Goal: Check status: Check status

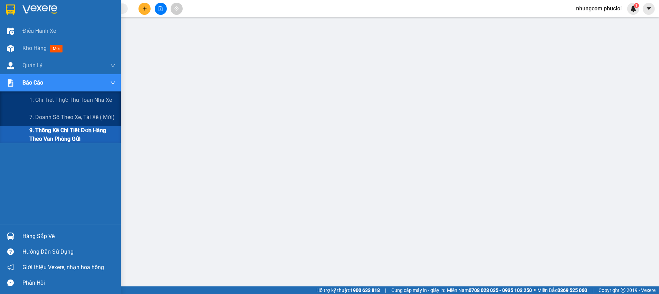
click at [33, 84] on span "Báo cáo" at bounding box center [32, 82] width 21 height 9
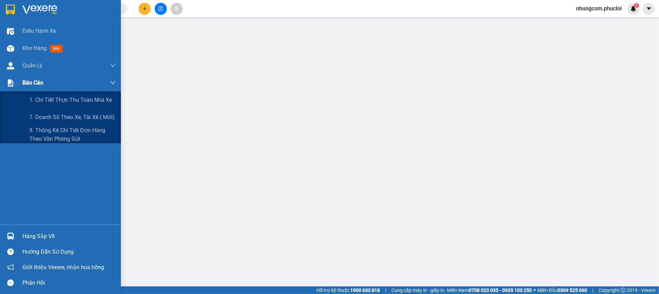
click at [18, 81] on div "Báo cáo" at bounding box center [60, 82] width 121 height 17
click at [39, 134] on span "9. Thống kê chi tiết đơn hàng theo văn phòng gửi" at bounding box center [72, 134] width 86 height 17
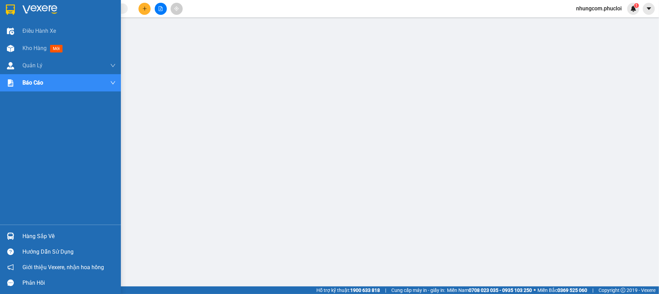
click at [43, 237] on div "Hàng sắp về" at bounding box center [68, 236] width 93 height 10
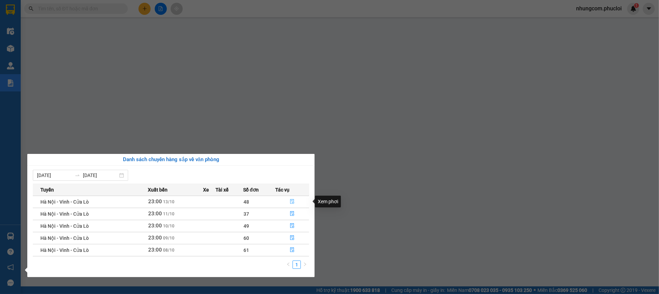
click at [292, 200] on icon "file-done" at bounding box center [292, 201] width 4 height 5
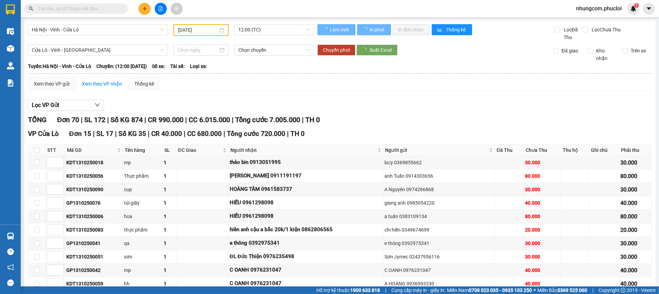
type input "[DATE]"
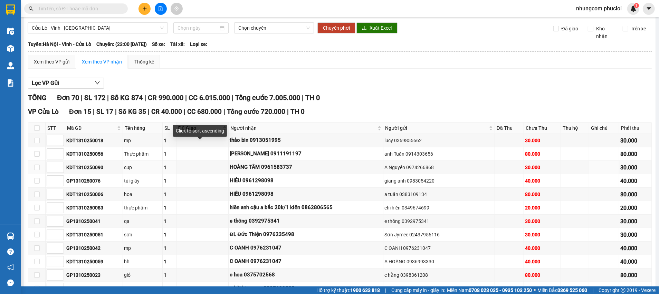
scroll to position [52, 0]
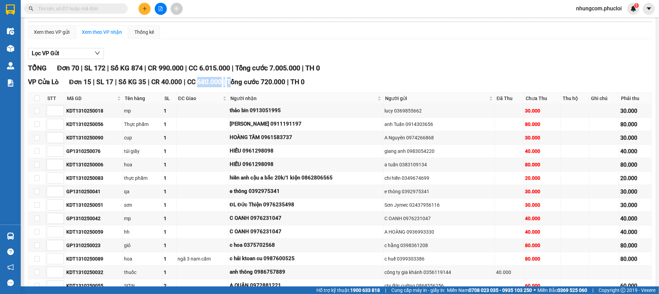
drag, startPoint x: 193, startPoint y: 81, endPoint x: 224, endPoint y: 80, distance: 31.1
click at [224, 80] on div "VP Cửa Lò Đơn 15 | SL 17 | Số KG 35 | CR 40.000 | CC 680.000 | Tổng cước 720.00…" at bounding box center [340, 82] width 624 height 10
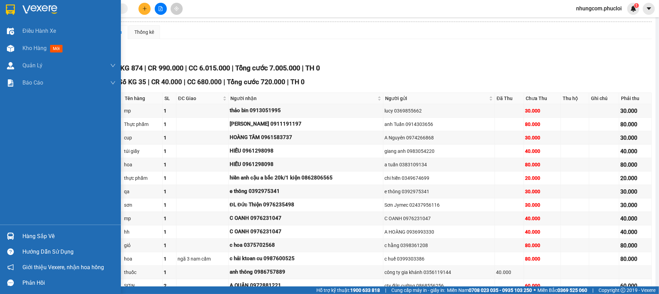
click at [17, 236] on div "Hàng sắp về" at bounding box center [60, 237] width 121 height 16
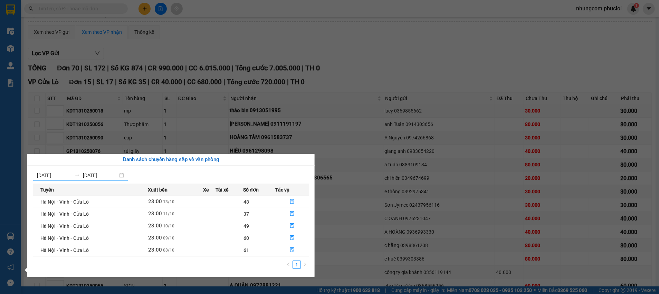
click at [86, 174] on input "[DATE]" at bounding box center [100, 176] width 35 height 8
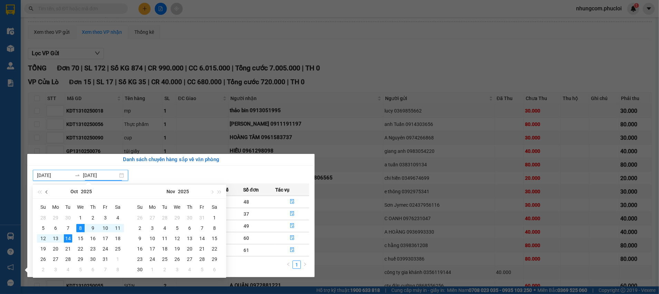
click at [48, 191] on span "button" at bounding box center [47, 191] width 3 height 3
type input "01/09/2025"
click at [56, 217] on div "1" at bounding box center [55, 218] width 8 height 8
click at [80, 220] on table "Su Mo Tu We Th Fr Sa 28 29 30 1 2 3 4 5 6 7 8 9 10 11 12 13 14 15 16 17 18 19 2…" at bounding box center [80, 238] width 87 height 73
click at [80, 219] on table "Su Mo Tu We Th Fr Sa 28 29 30 1 2 3 4 5 6 7 8 9 10 11 12 13 14 15 16 17 18 19 2…" at bounding box center [80, 238] width 87 height 73
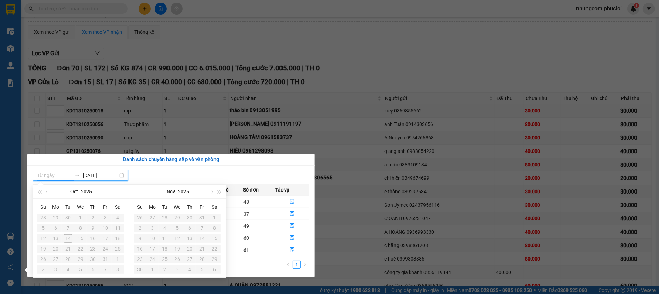
click at [43, 174] on input at bounding box center [54, 176] width 35 height 8
click at [44, 192] on button "button" at bounding box center [47, 192] width 8 height 14
type input "01/09/2025"
click at [164, 218] on table "Su Mo Tu We Th Fr Sa 28 29 30 1 2 3 4 5 6 7 8 9 10 11 12 13 14 15 16 17 18 19 2…" at bounding box center [177, 238] width 87 height 73
click at [165, 218] on table "Su Mo Tu We Th Fr Sa 28 29 30 1 2 3 4 5 6 7 8 9 10 11 12 13 14 15 16 17 18 19 2…" at bounding box center [177, 238] width 87 height 73
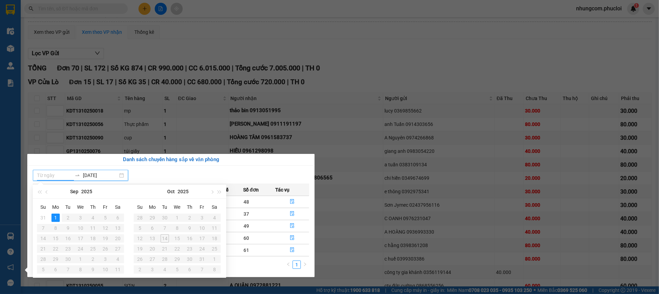
click at [165, 218] on table "Su Mo Tu We Th Fr Sa 28 29 30 1 2 3 4 5 6 7 8 9 10 11 12 13 14 15 16 17 18 19 2…" at bounding box center [177, 238] width 87 height 73
click at [125, 175] on div "01/09/2025" at bounding box center [80, 175] width 95 height 11
type input "01/09/2025"
click at [56, 216] on div "1" at bounding box center [55, 218] width 8 height 8
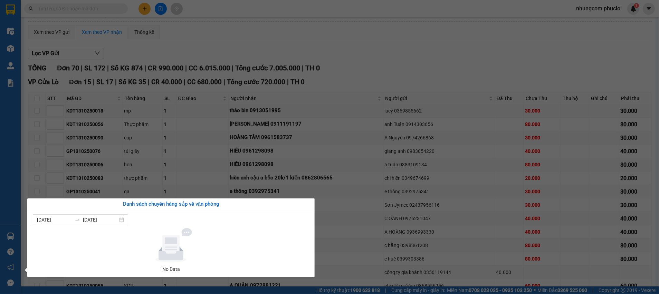
click at [180, 176] on section "Kết quả tìm kiếm ( 0 ) Bộ lọc Ngày tạo đơn gần nhất No Data nhungcom.phucloi 1 …" at bounding box center [329, 147] width 659 height 294
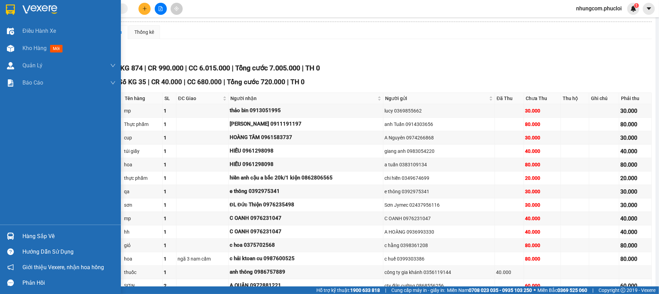
click at [57, 234] on div "Hàng sắp về" at bounding box center [68, 236] width 93 height 10
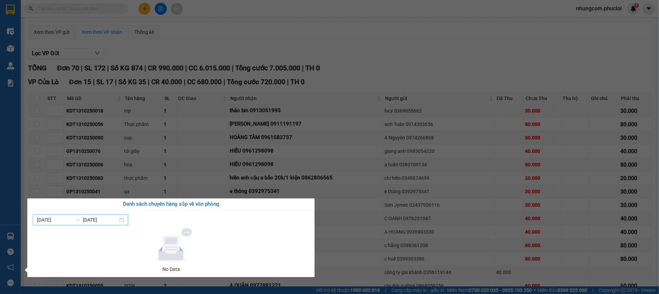
click at [128, 219] on div "01/09/2025 01/09/2025" at bounding box center [80, 219] width 95 height 11
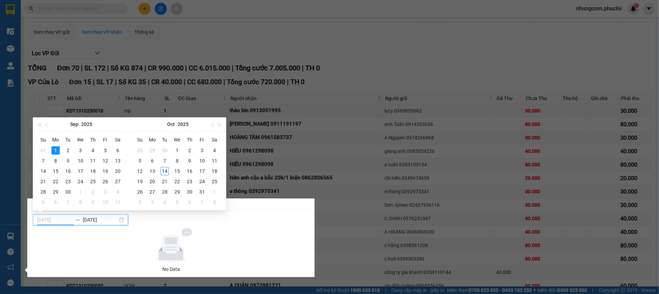
type input "01/09/2025"
click at [56, 149] on div "1" at bounding box center [55, 150] width 8 height 8
type input "02/09/2025"
click at [53, 149] on div "1" at bounding box center [55, 150] width 8 height 8
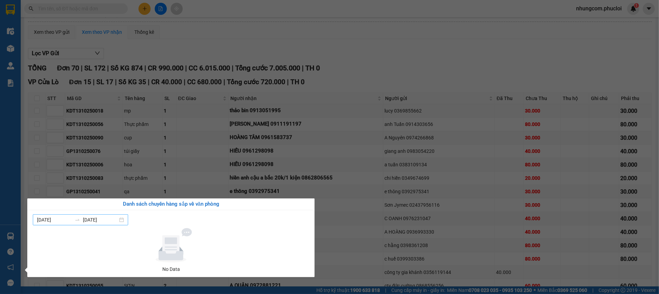
click at [101, 219] on input "01/09/2025" at bounding box center [100, 220] width 35 height 8
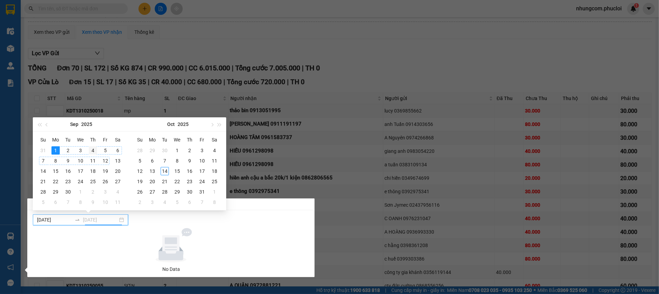
type input "04/09/2025"
click at [93, 150] on div "4" at bounding box center [93, 150] width 8 height 8
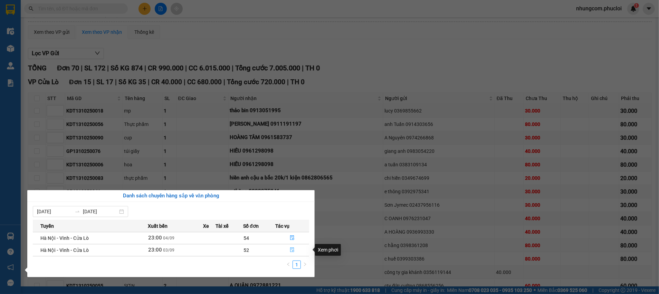
click at [289, 251] on button "button" at bounding box center [292, 250] width 33 height 11
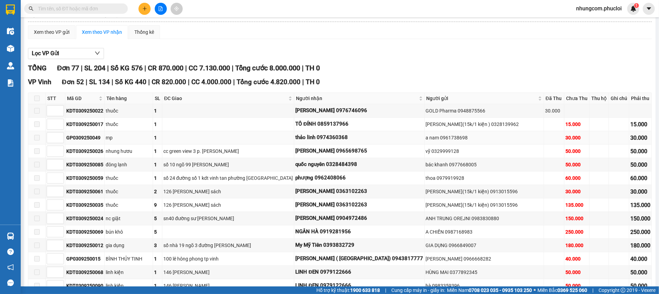
type input "03/09/2025"
drag, startPoint x: 196, startPoint y: 83, endPoint x: 228, endPoint y: 83, distance: 32.1
click at [226, 83] on div "VP Vinh Đơn 52 | SL 134 | Số KG 440 | CR 820.000 | CC 4.000.000 | Tổng cước 4.8…" at bounding box center [340, 82] width 624 height 10
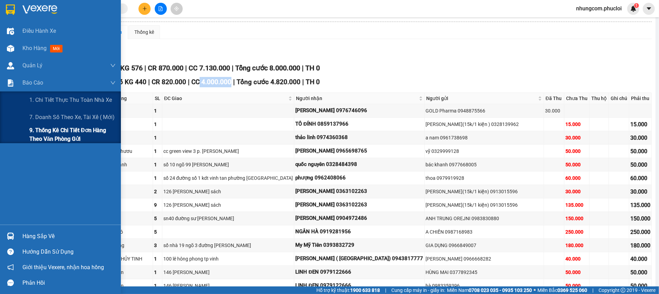
click at [42, 132] on span "9. Thống kê chi tiết đơn hàng theo văn phòng gửi" at bounding box center [72, 134] width 86 height 17
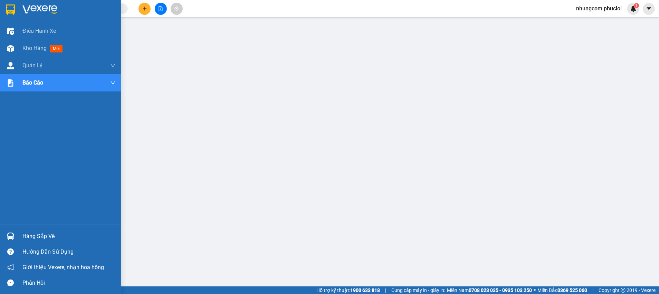
click at [22, 236] on div "Hàng sắp về" at bounding box center [60, 237] width 121 height 16
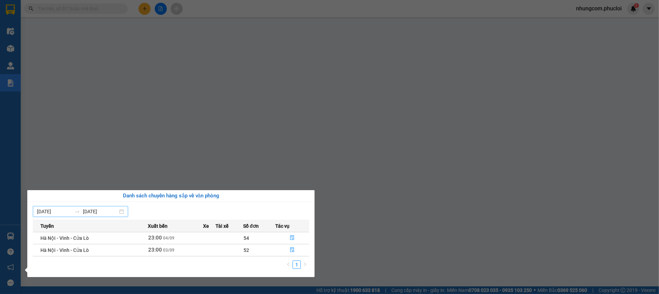
click at [80, 212] on icon "swap-right" at bounding box center [78, 212] width 6 height 6
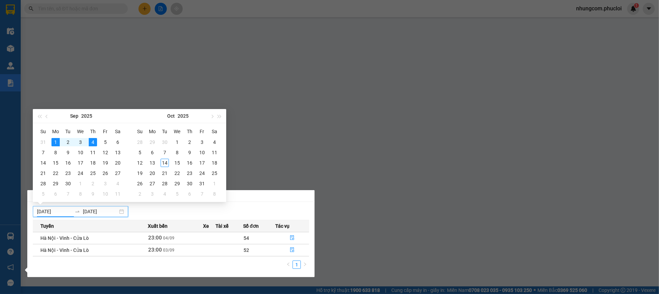
type input "01/09/2025"
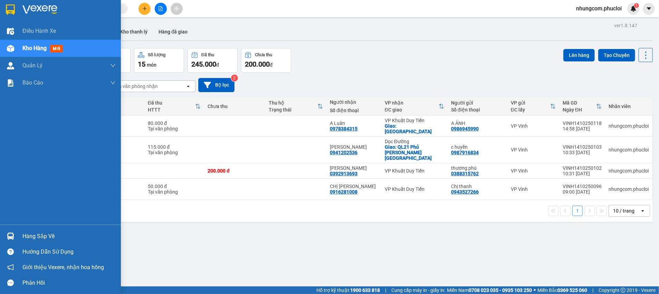
click at [31, 236] on div "Hàng sắp về" at bounding box center [68, 236] width 93 height 10
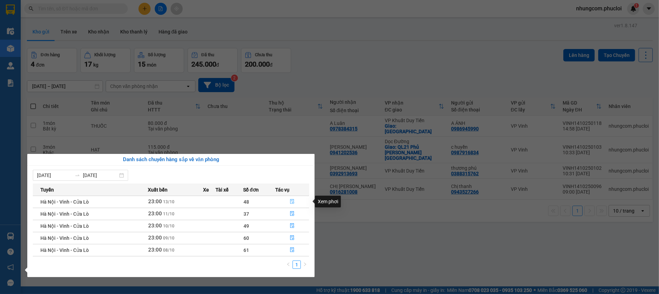
click at [294, 201] on icon "file-done" at bounding box center [292, 201] width 4 height 5
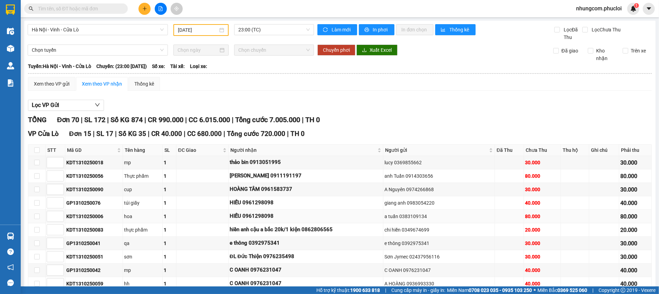
type input "[DATE]"
drag, startPoint x: 150, startPoint y: 33, endPoint x: 149, endPoint y: 30, distance: 3.5
click at [150, 32] on span "Hà Nội - Vinh - Cửa Lò" at bounding box center [98, 30] width 132 height 10
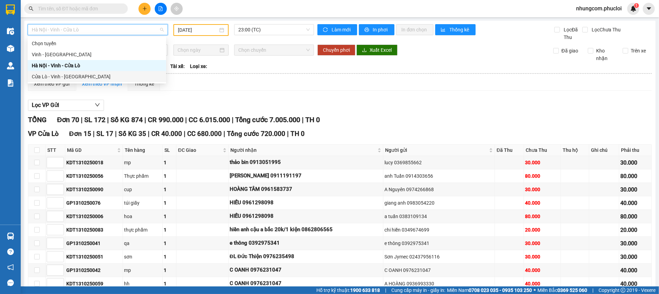
click at [74, 76] on div "Cửa Lò - Vinh - [GEOGRAPHIC_DATA]" at bounding box center [97, 77] width 130 height 8
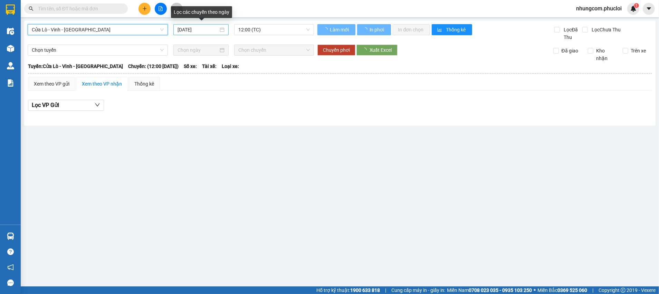
click at [222, 30] on div "[DATE]" at bounding box center [200, 30] width 47 height 8
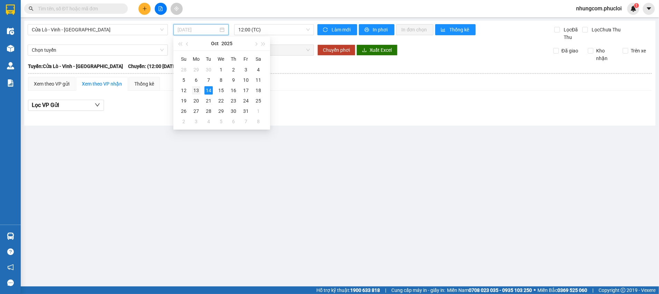
click at [197, 90] on div "13" at bounding box center [196, 90] width 8 height 8
type input "[DATE]"
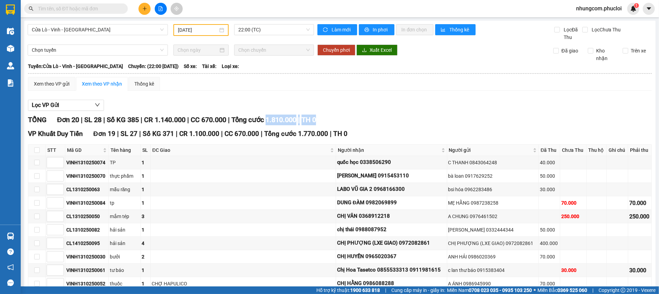
drag, startPoint x: 275, startPoint y: 122, endPoint x: 398, endPoint y: 126, distance: 123.7
click at [386, 123] on div "TỔNG Đơn 20 | SL 28 | Số KG 385 | CR 1.140.000 | CC 670.000 | Tổng cước 1.810.0…" at bounding box center [340, 120] width 624 height 11
click at [354, 125] on div "TỔNG Đơn 20 | SL 28 | Số KG 385 | CR 1.140.000 | CC 670.000 | Tổng cước 1.810.0…" at bounding box center [340, 120] width 624 height 11
click at [347, 110] on div "Lọc VP Gửi" at bounding box center [340, 105] width 624 height 11
drag, startPoint x: 341, startPoint y: 132, endPoint x: 346, endPoint y: 129, distance: 5.9
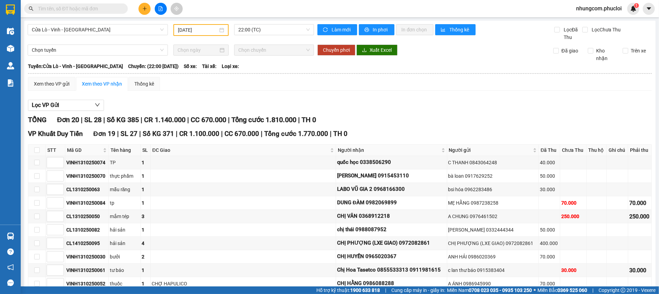
click at [341, 132] on div "VP Khuất Duy Tiến Đơn 19 | SL 27 | Số KG 371 | CR 1.100.000 | CC 670.000 | Tổng…" at bounding box center [340, 134] width 624 height 10
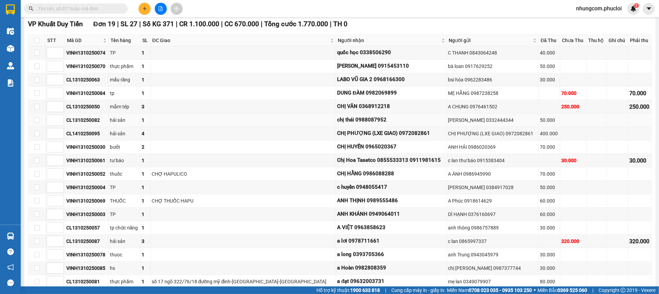
scroll to position [155, 0]
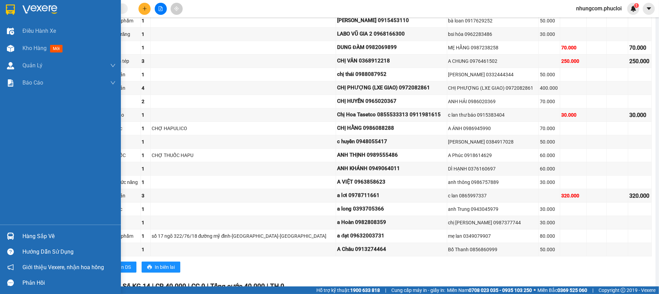
click at [51, 231] on div "Hàng sắp về" at bounding box center [68, 236] width 93 height 10
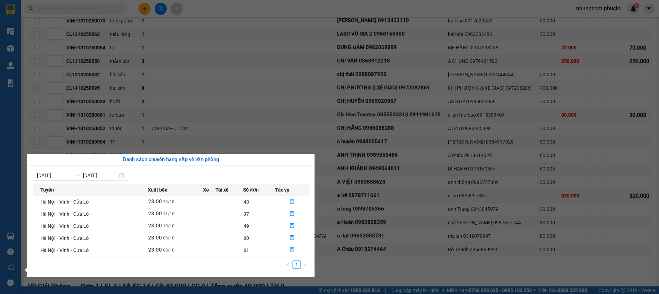
click at [195, 89] on section "Kết quả tìm kiếm ( 0 ) Bộ lọc Ngày tạo đơn gần nhất No Data nhungcom.phucloi 1 …" at bounding box center [329, 147] width 659 height 294
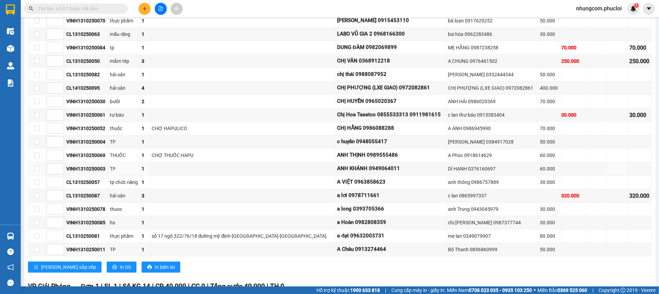
scroll to position [0, 0]
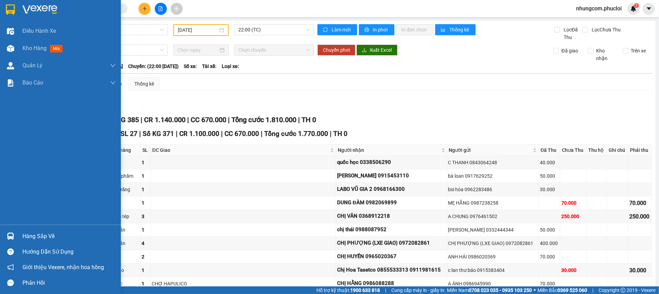
click at [35, 239] on div "Hàng sắp về" at bounding box center [68, 236] width 93 height 10
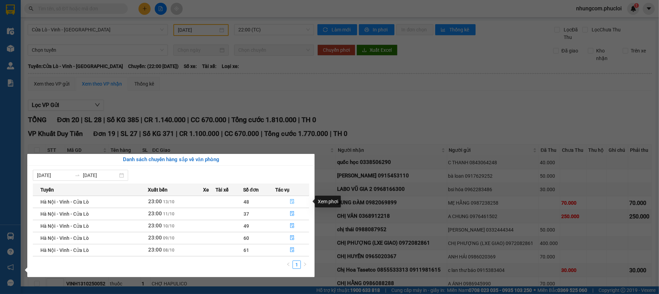
click at [291, 200] on icon "file-done" at bounding box center [292, 201] width 5 height 5
